Goal: Communication & Community: Answer question/provide support

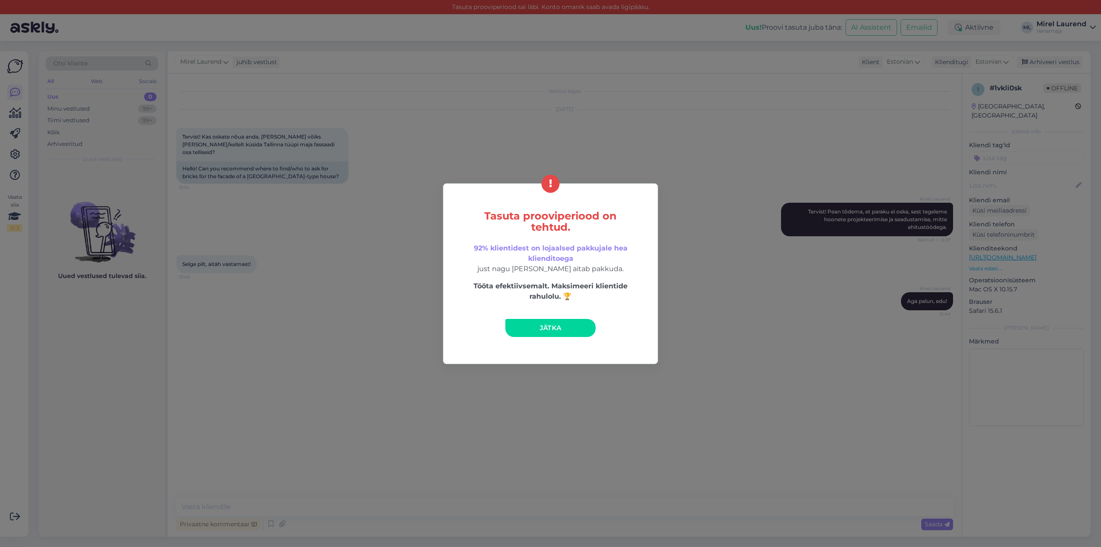
click at [557, 325] on span "Jätka" at bounding box center [551, 327] width 22 height 8
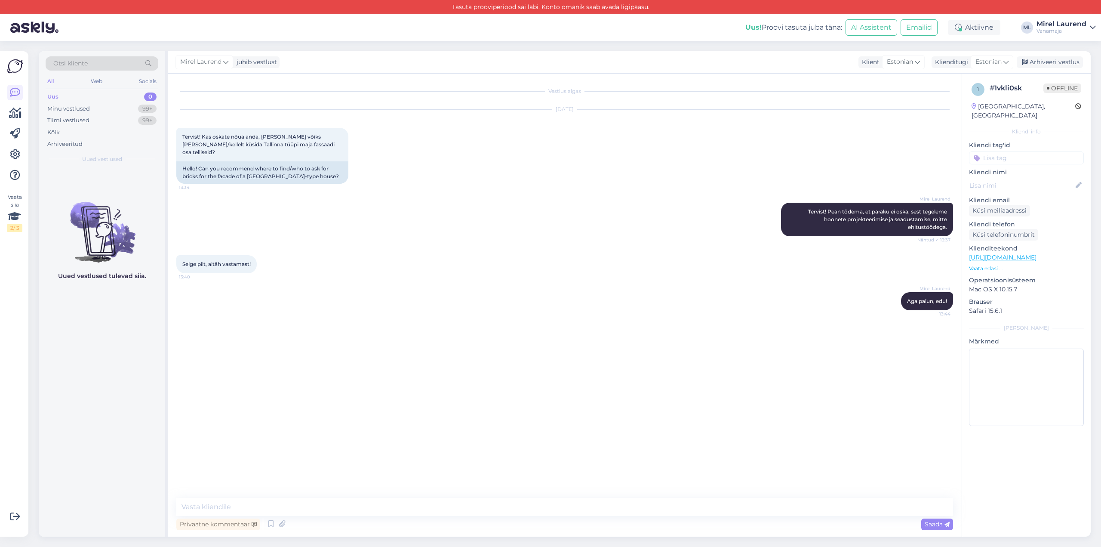
click at [114, 96] on div "Uus 0" at bounding box center [102, 97] width 113 height 12
click at [115, 111] on div "Minu vestlused 99+" at bounding box center [102, 109] width 113 height 12
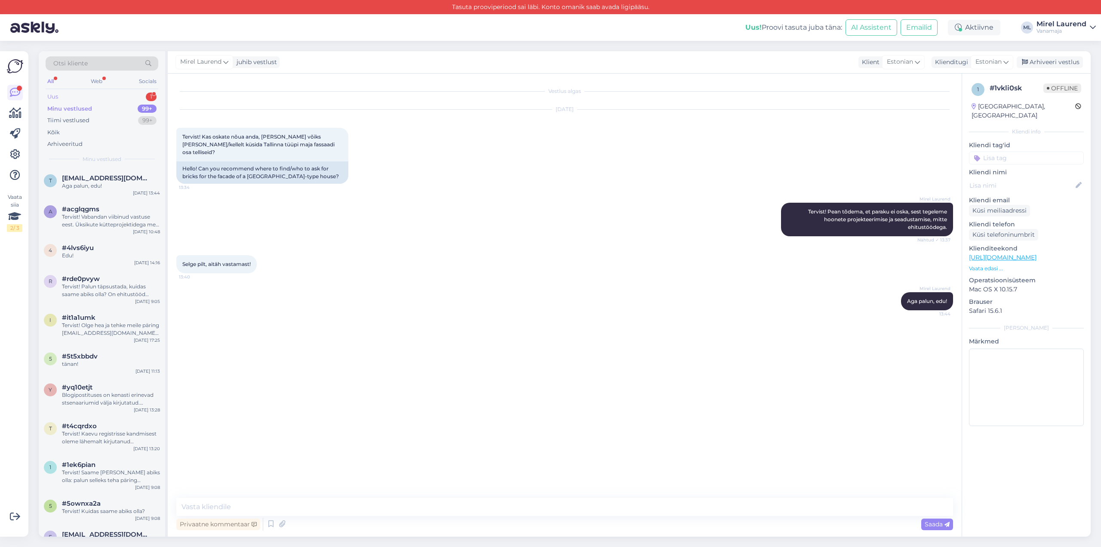
click at [123, 98] on div "Uus 1" at bounding box center [102, 97] width 113 height 12
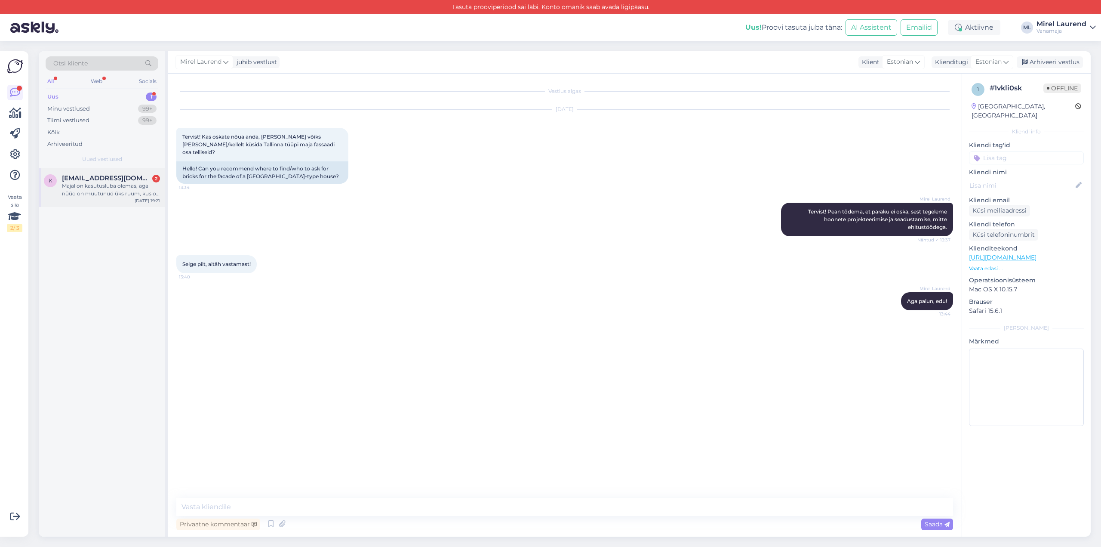
click at [104, 181] on span "[EMAIL_ADDRESS][DOMAIN_NAME]" at bounding box center [106, 178] width 89 height 8
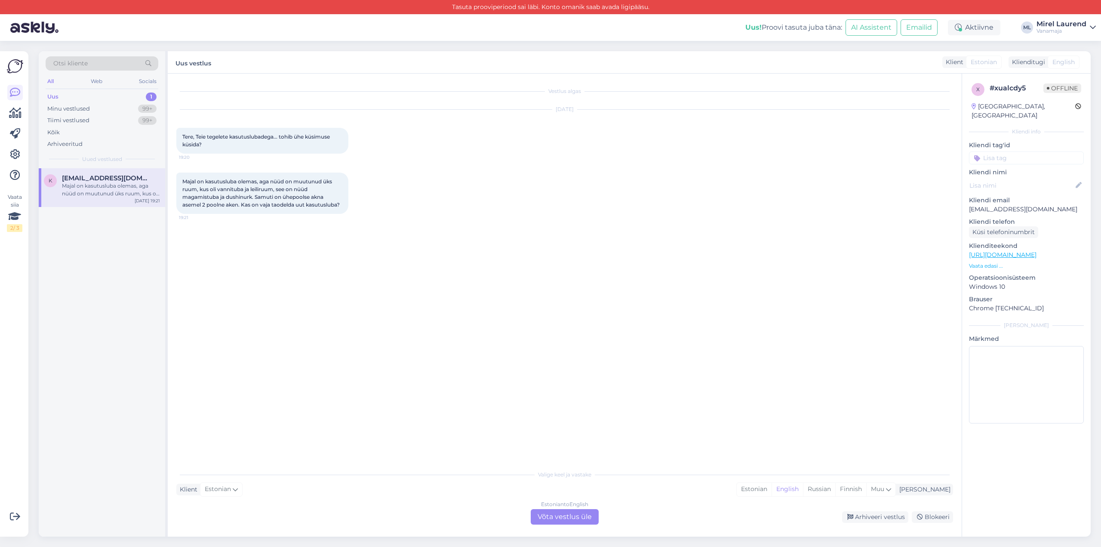
click at [570, 512] on div "Estonian to English Võta vestlus üle" at bounding box center [565, 516] width 68 height 15
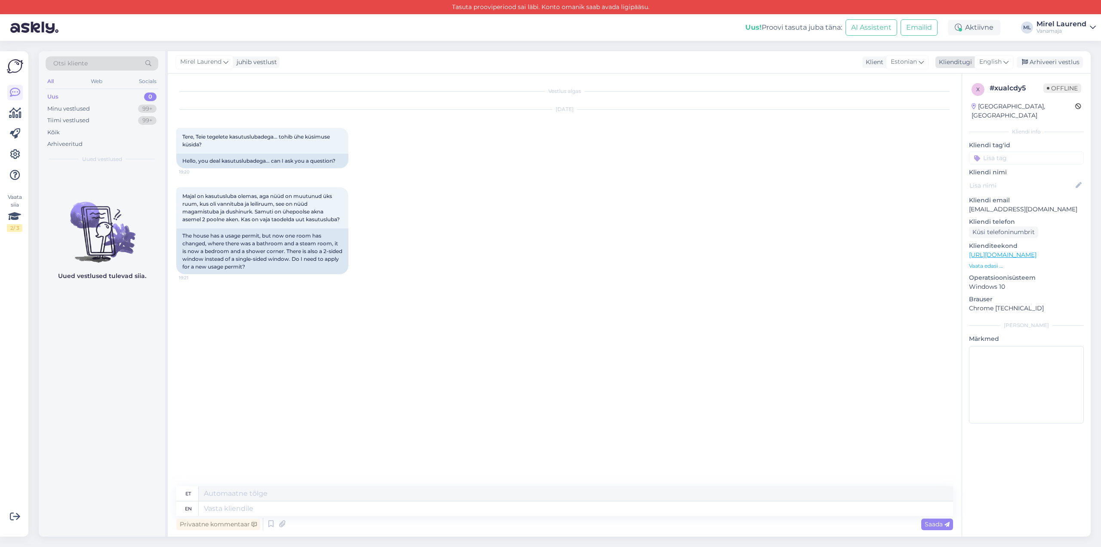
click at [996, 60] on span "English" at bounding box center [990, 61] width 22 height 9
click at [958, 111] on link "Estonian" at bounding box center [974, 110] width 95 height 14
paste textarea "Tervist! Ruumiplaneeringu muudatused annab registrisse kanda mõõdistusprojekti …"
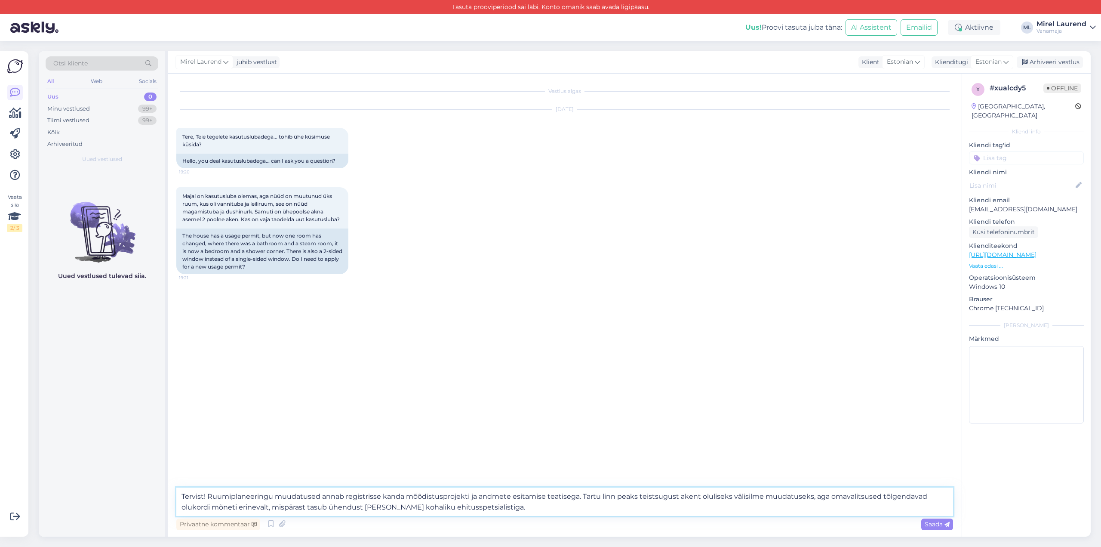
click at [582, 495] on textarea "Tervist! Ruumiplaneeringu muudatused annab registrisse kanda mõõdistusprojekti …" at bounding box center [564, 501] width 777 height 28
click at [713, 504] on textarea "Tervist! Ruumiplaneeringu muudatused annab registrisse kanda mõõdistusprojekti …" at bounding box center [564, 501] width 777 height 28
drag, startPoint x: 924, startPoint y: 526, endPoint x: 927, endPoint y: 522, distance: 5.5
click at [925, 524] on div "Privaatne kommentaar Saada" at bounding box center [564, 524] width 777 height 16
click at [857, 496] on textarea "Tervist! Ruumiplaneeringu muudatused annab registrisse kanda mõõdistusprojekti …" at bounding box center [564, 501] width 777 height 28
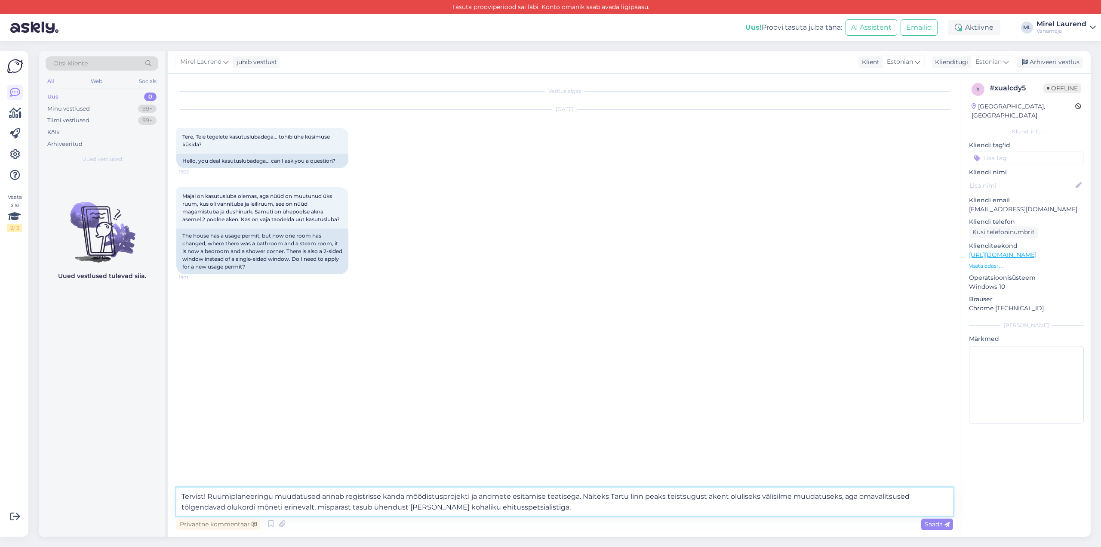
click at [856, 503] on textarea "Tervist! Ruumiplaneeringu muudatused annab registrisse kanda mõõdistusprojekti …" at bounding box center [564, 501] width 777 height 28
click at [856, 497] on textarea "Tervist! Ruumiplaneeringu muudatused annab registrisse kanda mõõdistusprojekti …" at bounding box center [564, 501] width 777 height 28
click at [341, 507] on textarea "Tervist! Ruumiplaneeringu muudatused annab registrisse kanda mõõdistusprojekti …" at bounding box center [564, 501] width 777 height 28
click at [331, 505] on textarea "Tervist! Ruumiplaneeringu muudatused annab registrisse kanda mõõdistusprojekti …" at bounding box center [564, 501] width 777 height 28
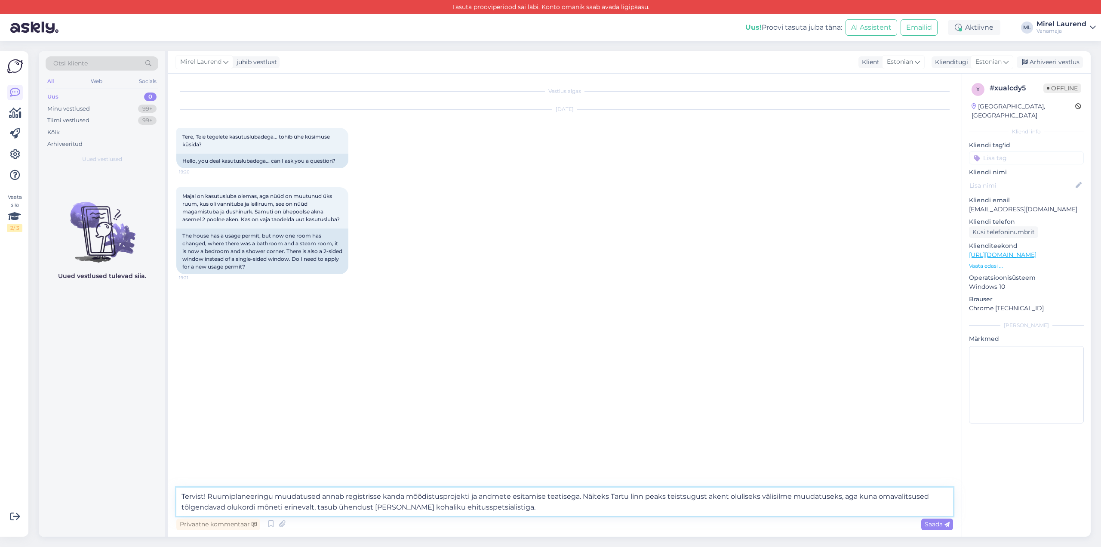
click at [522, 504] on textarea "Tervist! Ruumiplaneeringu muudatused annab registrisse kanda mõõdistusprojekti …" at bounding box center [564, 501] width 777 height 28
type textarea "Tervist! Ruumiplaneeringu muudatused annab registrisse kanda mõõdistusprojekti …"
click at [922, 528] on div "Saada" at bounding box center [937, 524] width 32 height 12
